Goal: Task Accomplishment & Management: Manage account settings

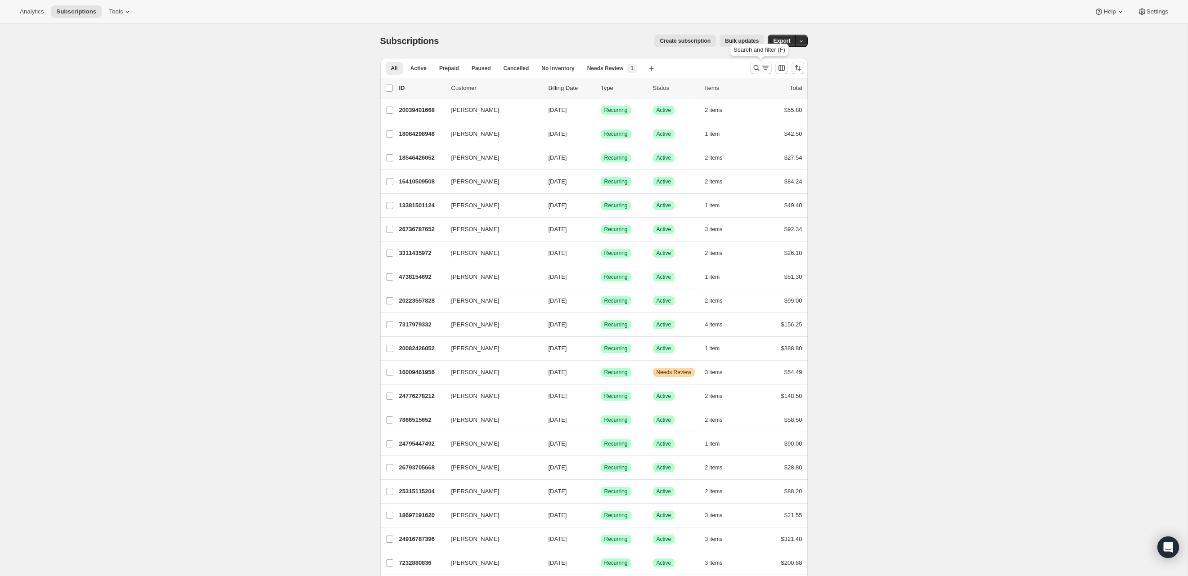
click at [759, 70] on icon "Search and filter results" at bounding box center [756, 67] width 9 height 9
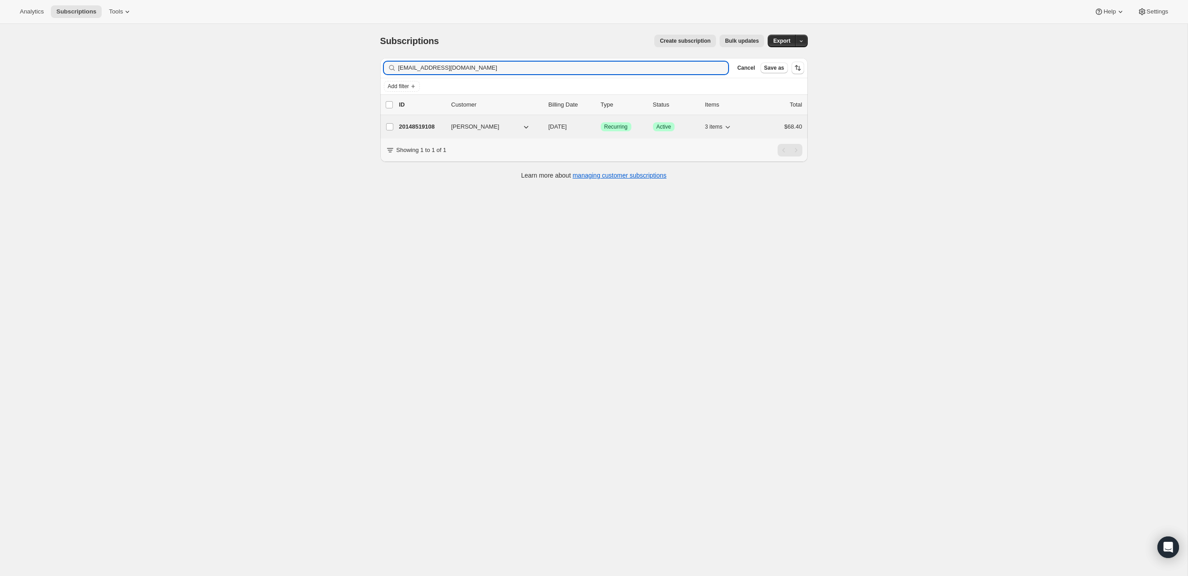
type input "[EMAIL_ADDRESS][DOMAIN_NAME]"
click at [419, 127] on p "20148519108" at bounding box center [421, 126] width 45 height 9
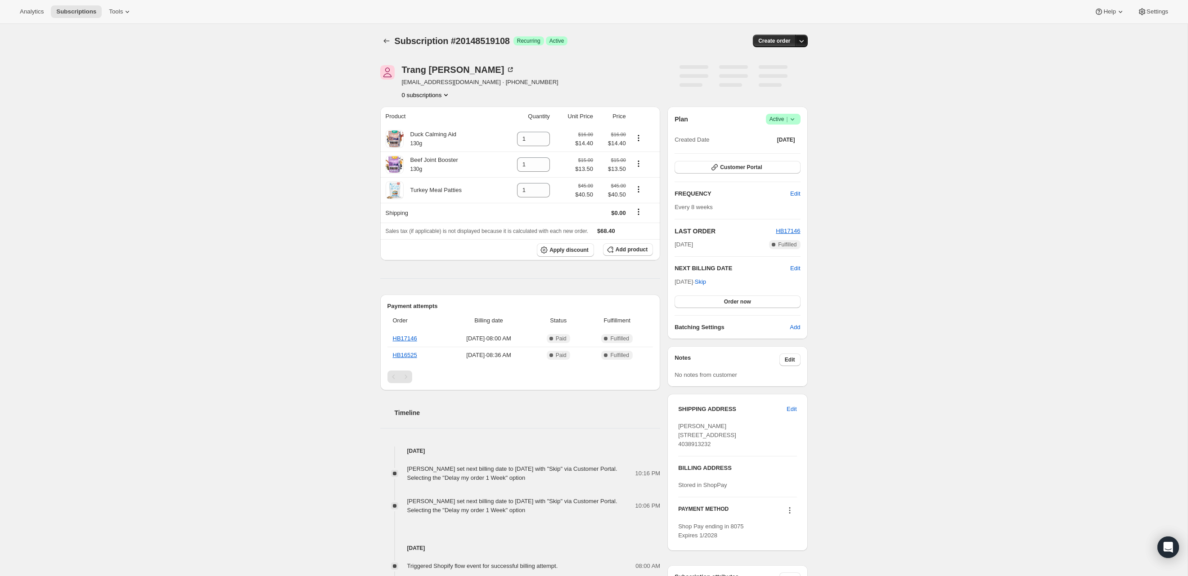
click at [798, 42] on icon "button" at bounding box center [801, 40] width 9 height 9
click at [868, 98] on div "Subscription #20148519108. This page is ready Subscription #20148519108 Success…" at bounding box center [594, 378] width 1188 height 709
click at [796, 120] on icon at bounding box center [792, 119] width 9 height 9
click at [795, 148] on span "Cancel subscription" at bounding box center [780, 152] width 51 height 9
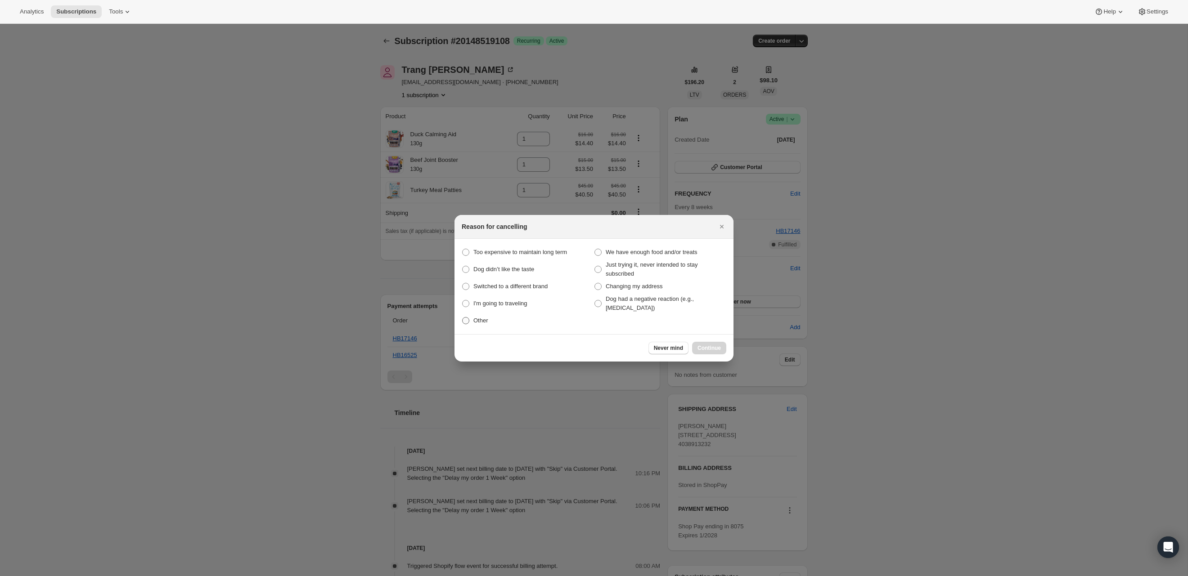
click at [473, 322] on span "Other" at bounding box center [480, 320] width 15 height 7
click at [463, 318] on input "Other" at bounding box center [462, 317] width 0 height 0
radio input "true"
click at [712, 345] on span "Continue" at bounding box center [709, 348] width 23 height 7
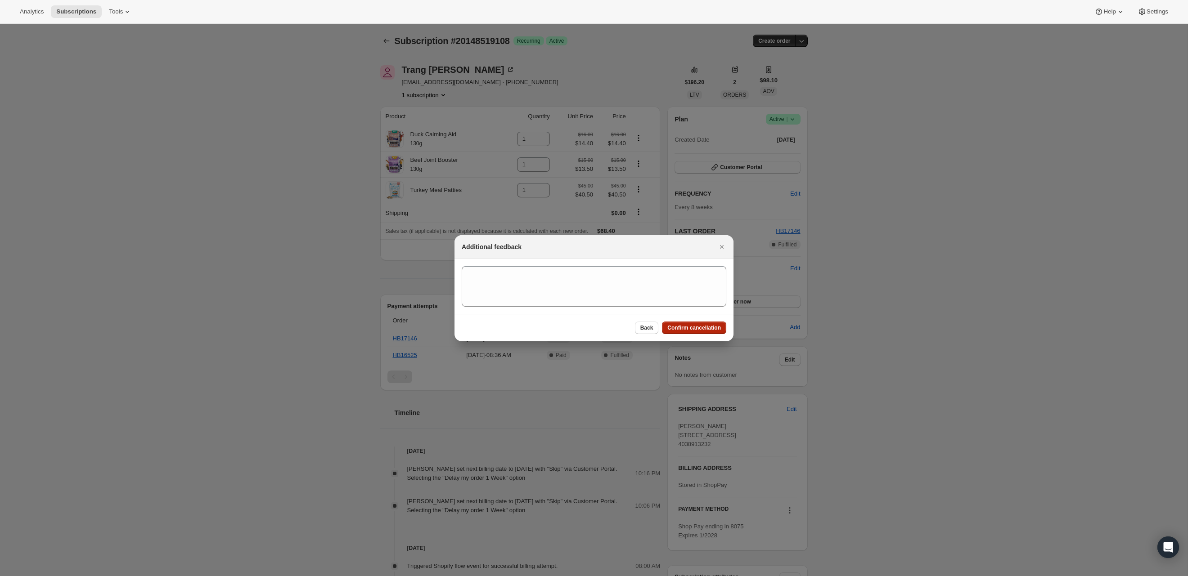
click at [707, 325] on span "Confirm cancellation" at bounding box center [694, 327] width 54 height 7
